Goal: Task Accomplishment & Management: Use online tool/utility

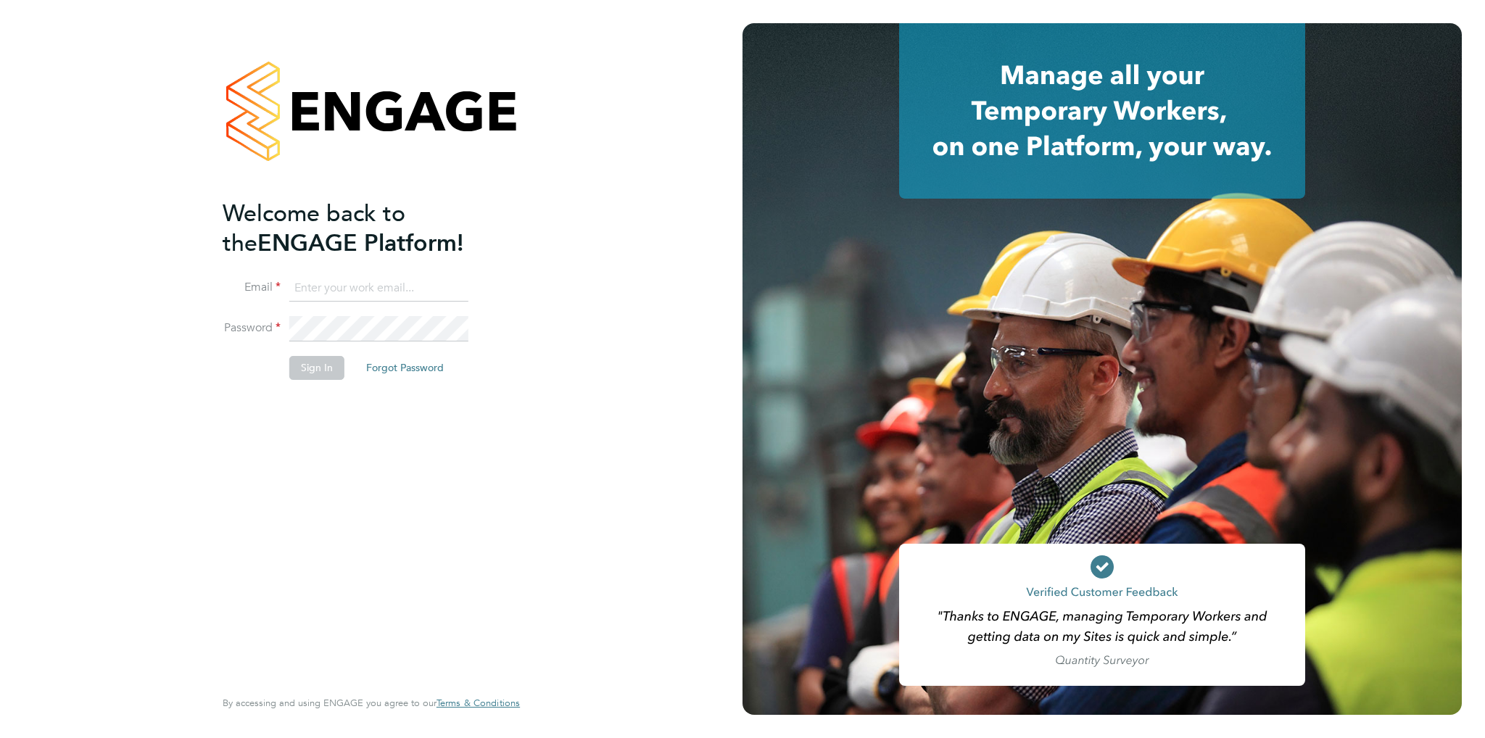
type input "[EMAIL_ADDRESS][DOMAIN_NAME]"
click at [302, 369] on button "Sign In" at bounding box center [316, 367] width 55 height 23
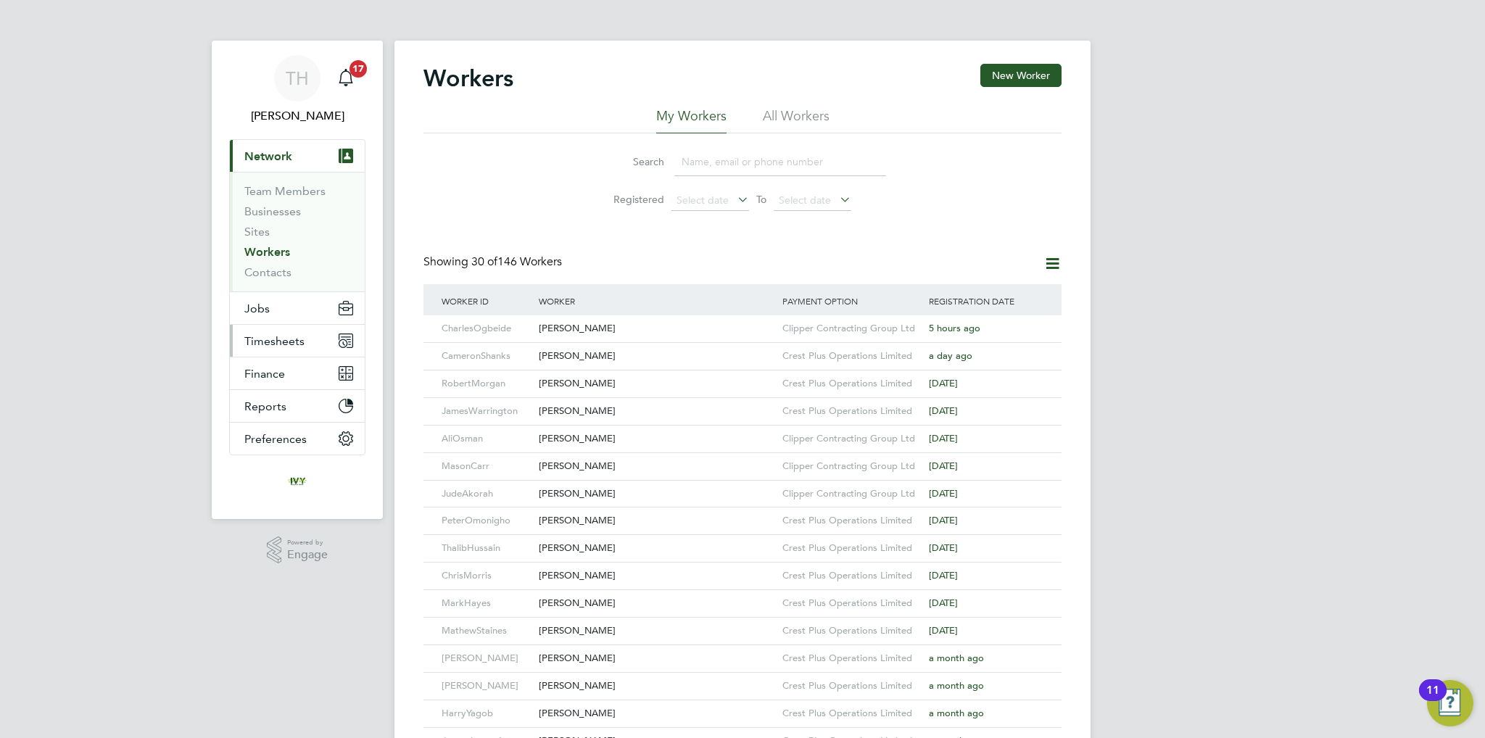
click at [284, 344] on span "Timesheets" at bounding box center [274, 341] width 60 height 14
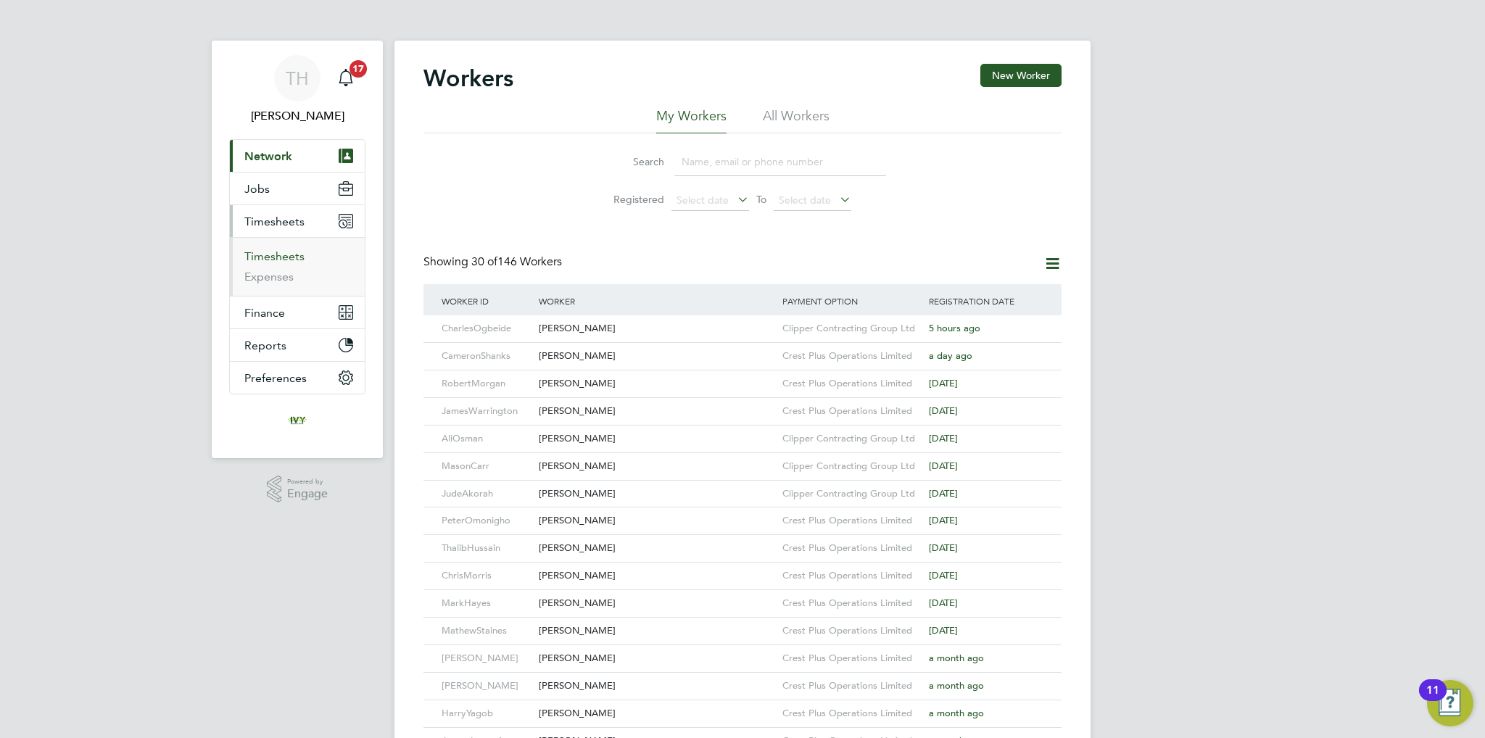
click at [281, 255] on link "Timesheets" at bounding box center [274, 256] width 60 height 14
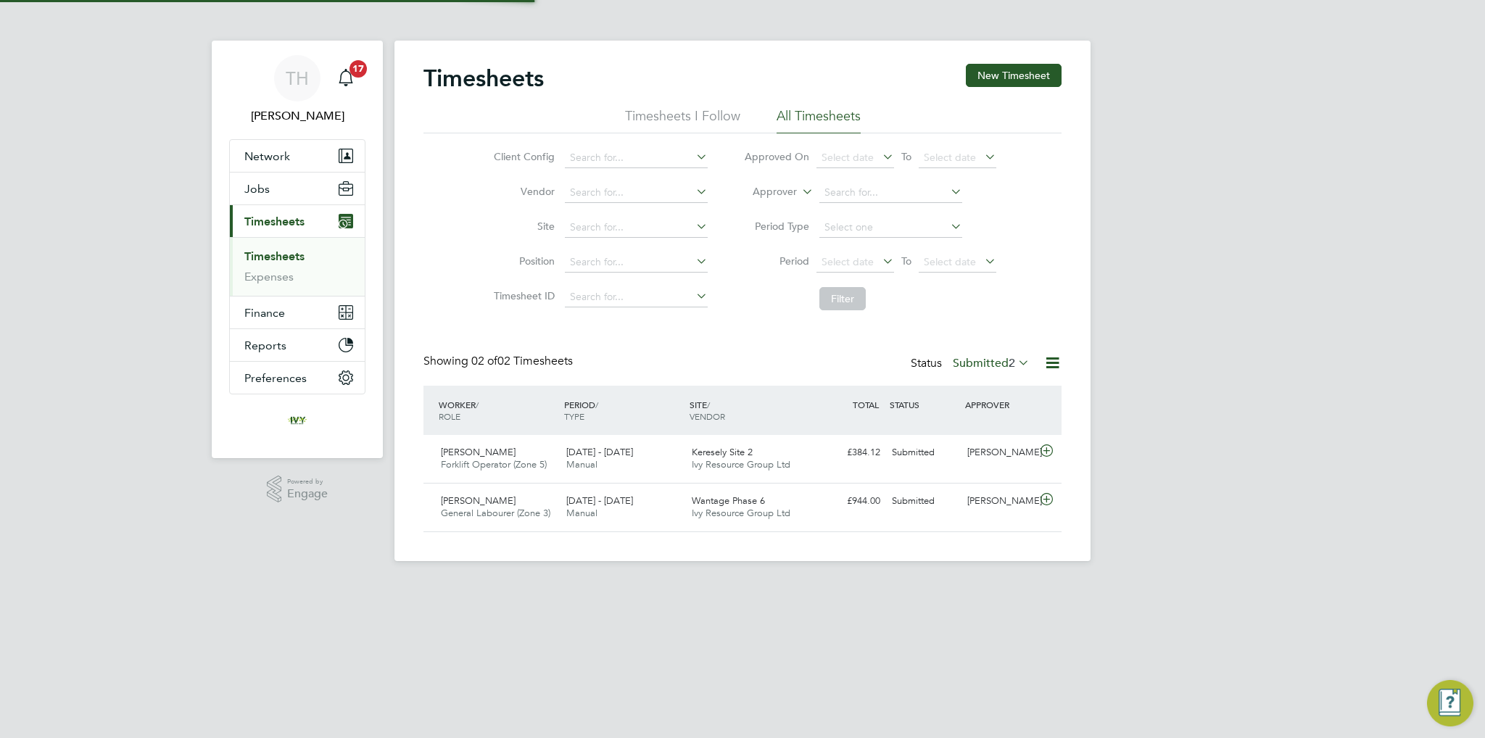
scroll to position [36, 126]
click at [987, 365] on label "Submitted 2" at bounding box center [991, 363] width 77 height 14
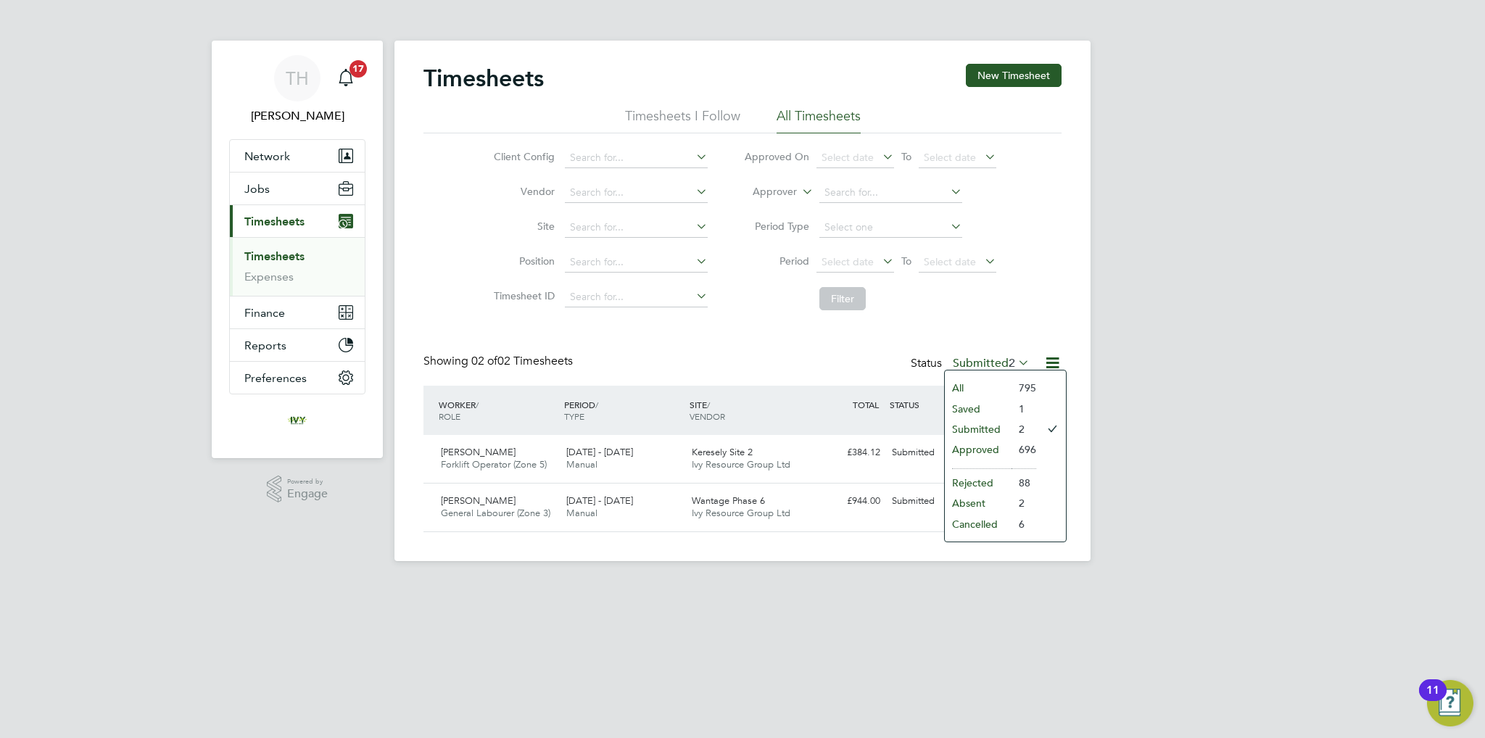
click at [983, 449] on li "Approved" at bounding box center [978, 449] width 67 height 20
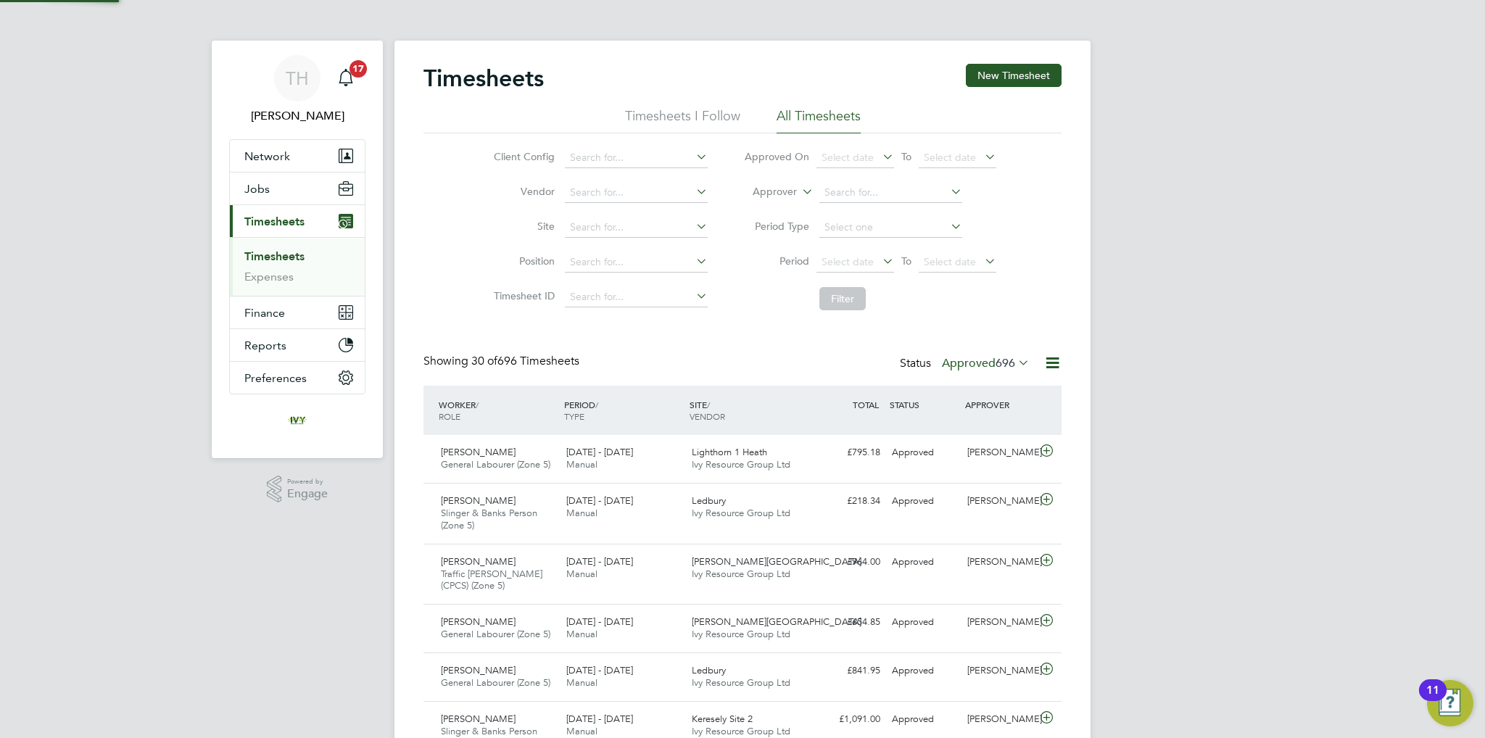
scroll to position [0, 0]
